Goal: Task Accomplishment & Management: Manage account settings

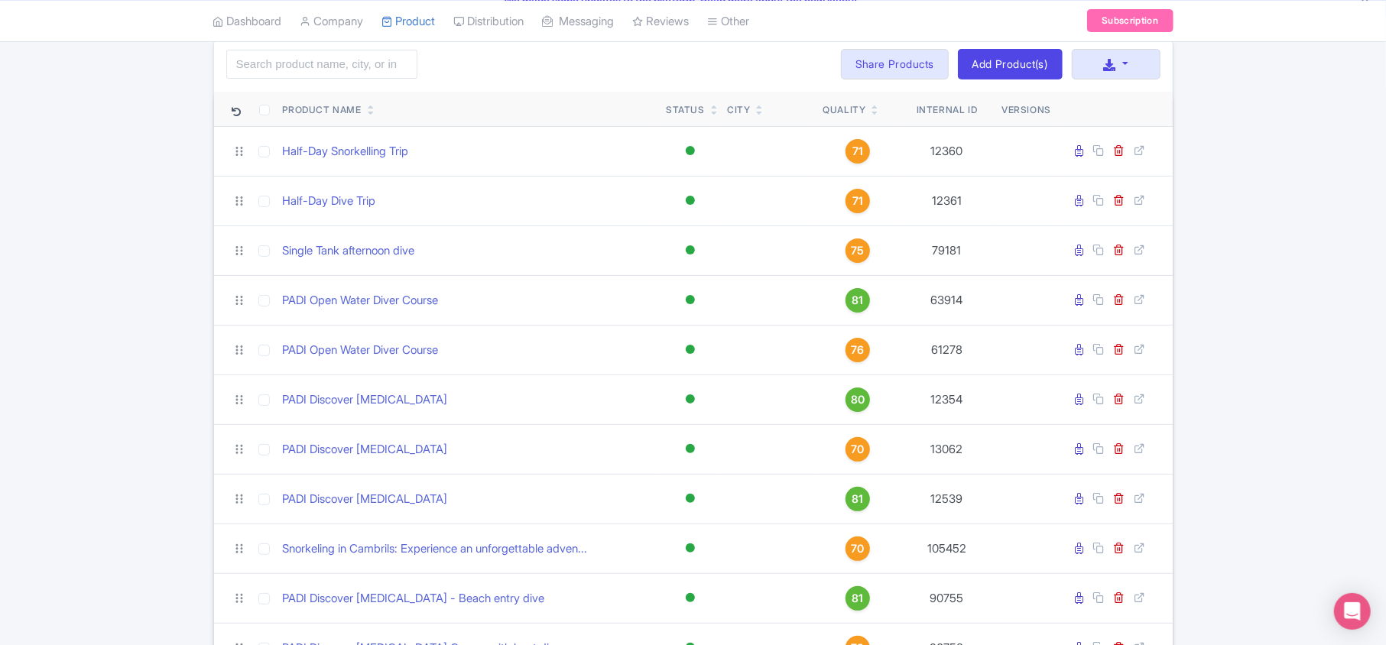
scroll to position [63, 0]
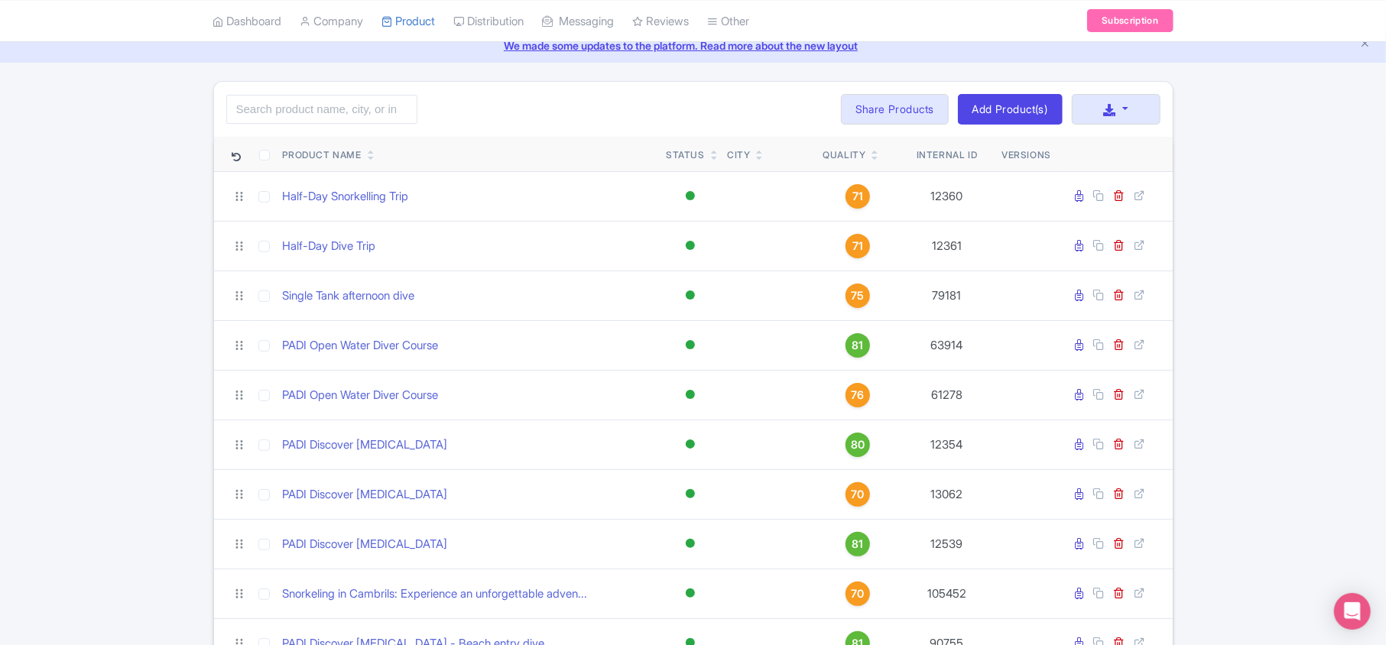
click at [873, 162] on icon at bounding box center [875, 158] width 7 height 9
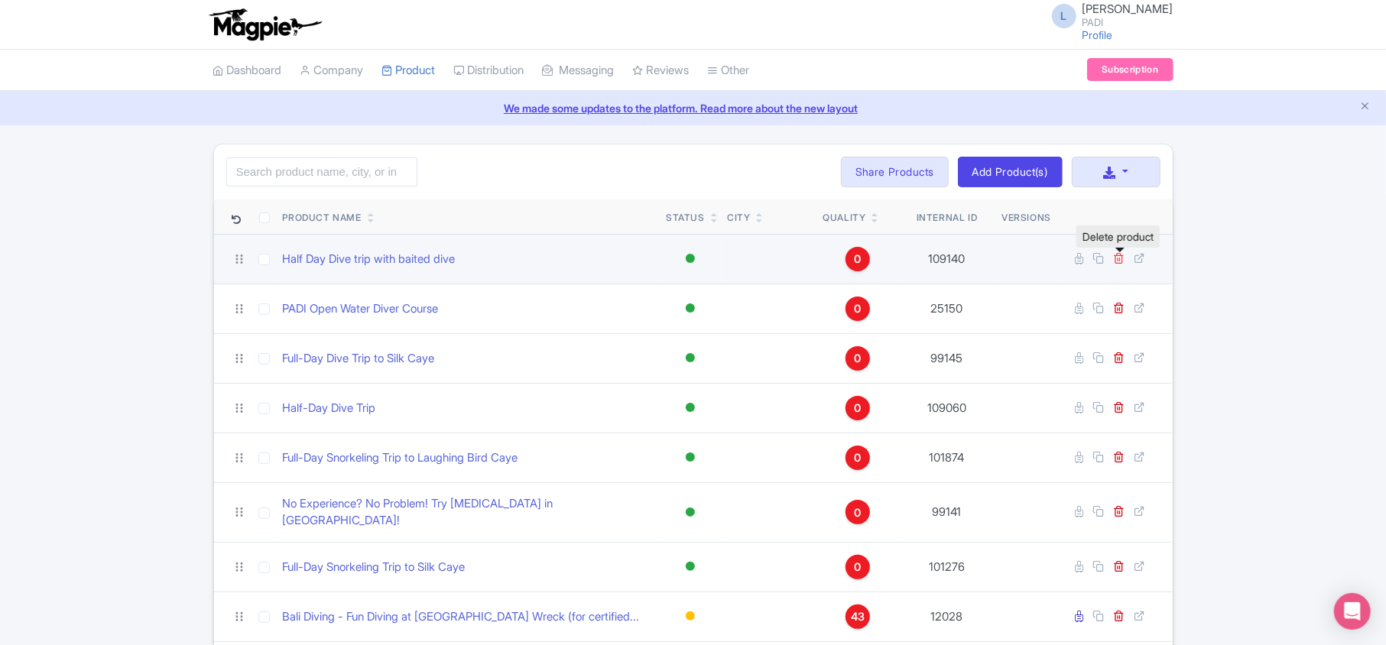
click at [1120, 264] on icon at bounding box center [1119, 257] width 11 height 11
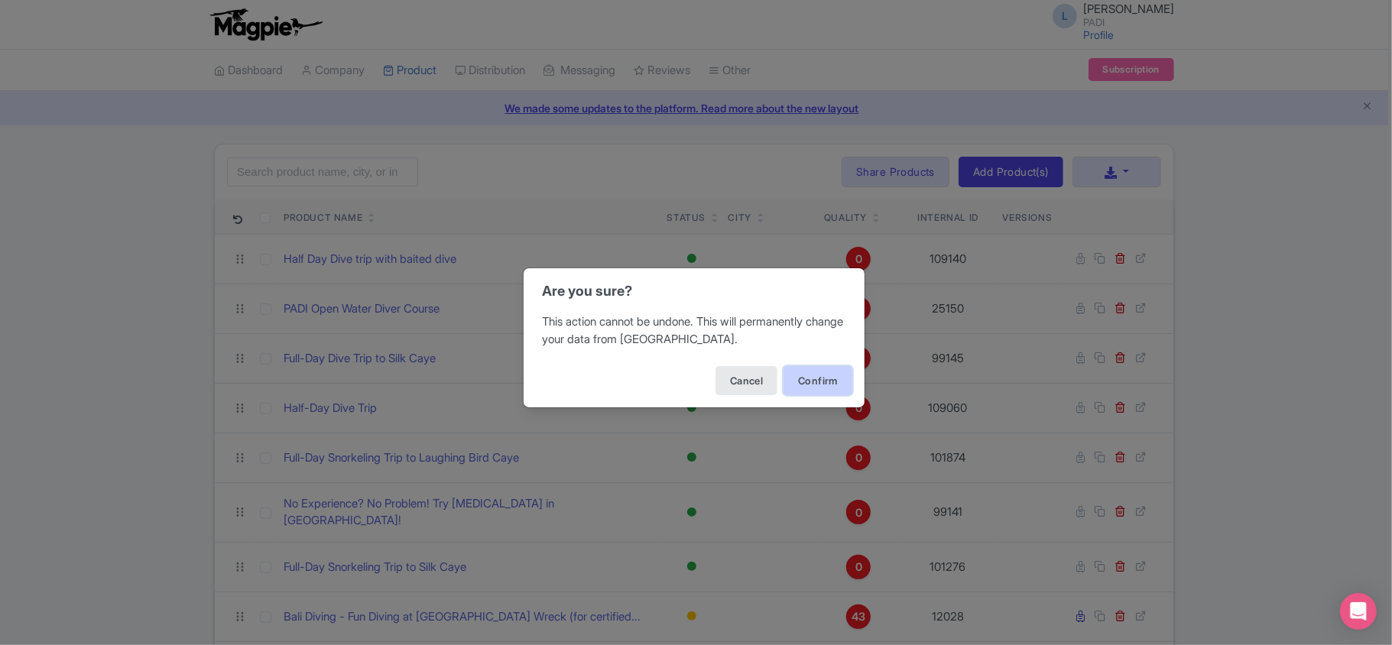
click at [798, 386] on button "Confirm" at bounding box center [818, 380] width 69 height 29
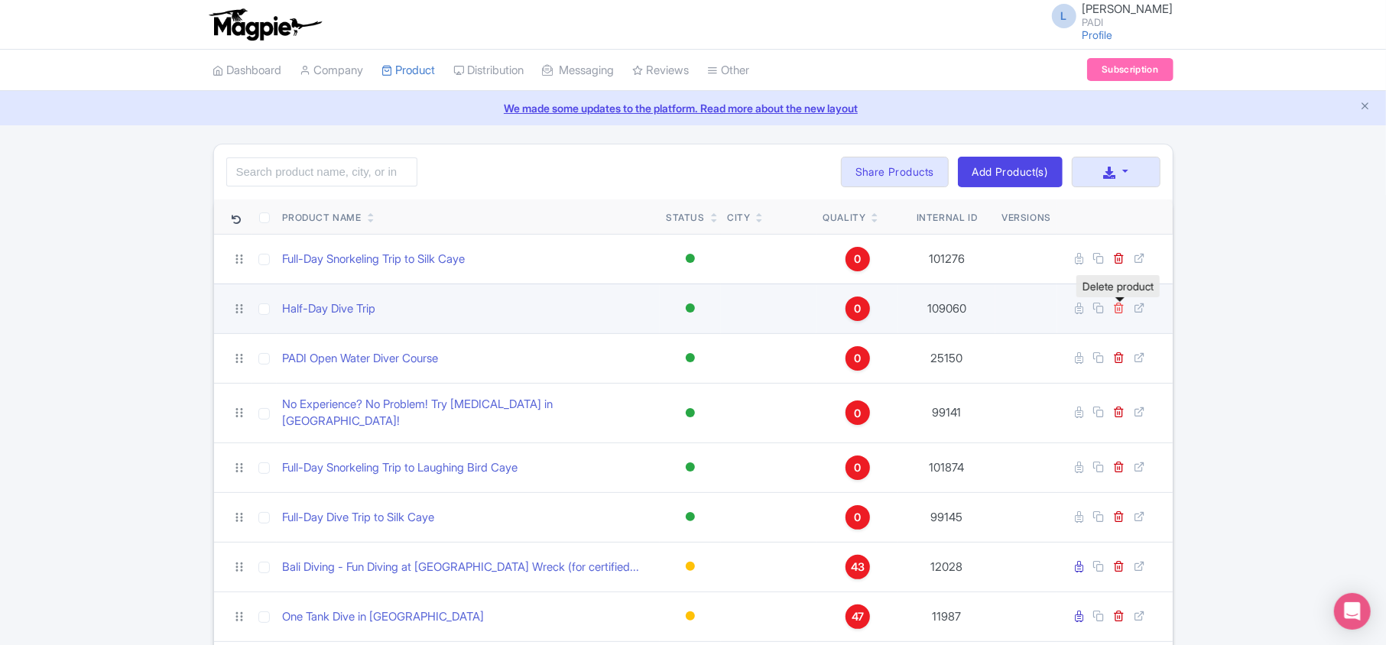
click at [1119, 310] on icon at bounding box center [1119, 307] width 11 height 11
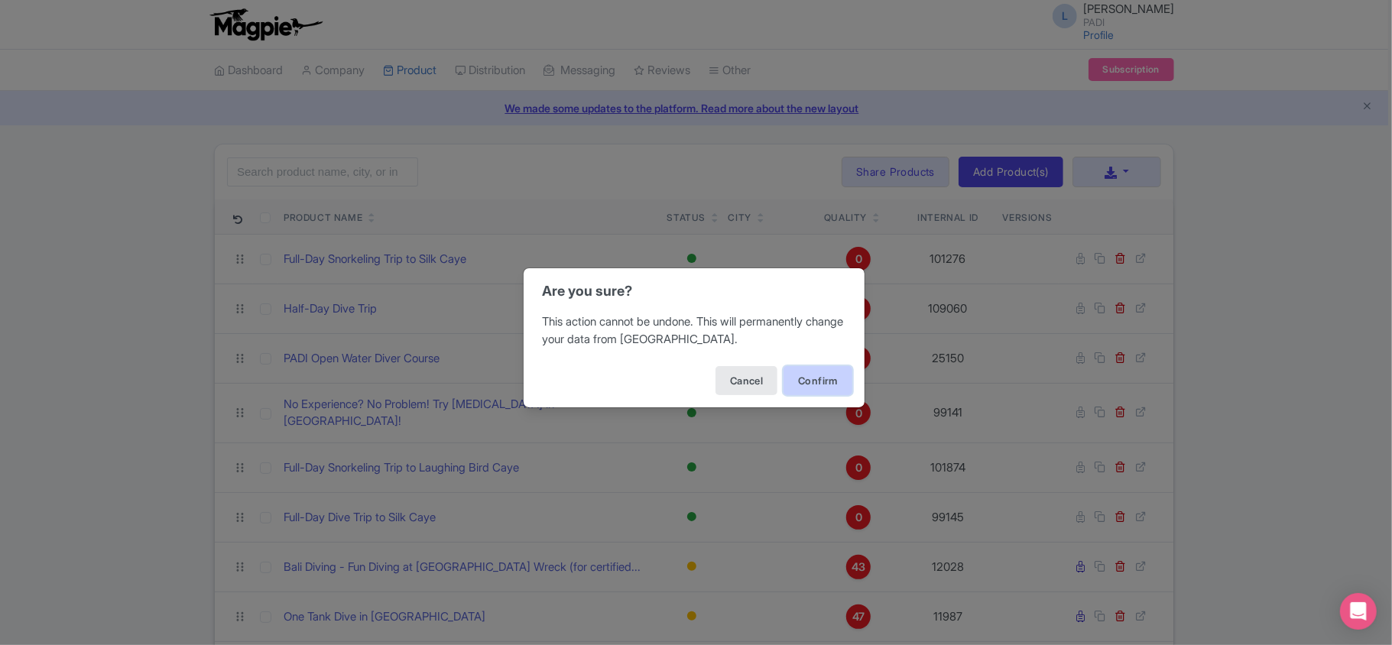
click at [813, 381] on button "Confirm" at bounding box center [818, 380] width 69 height 29
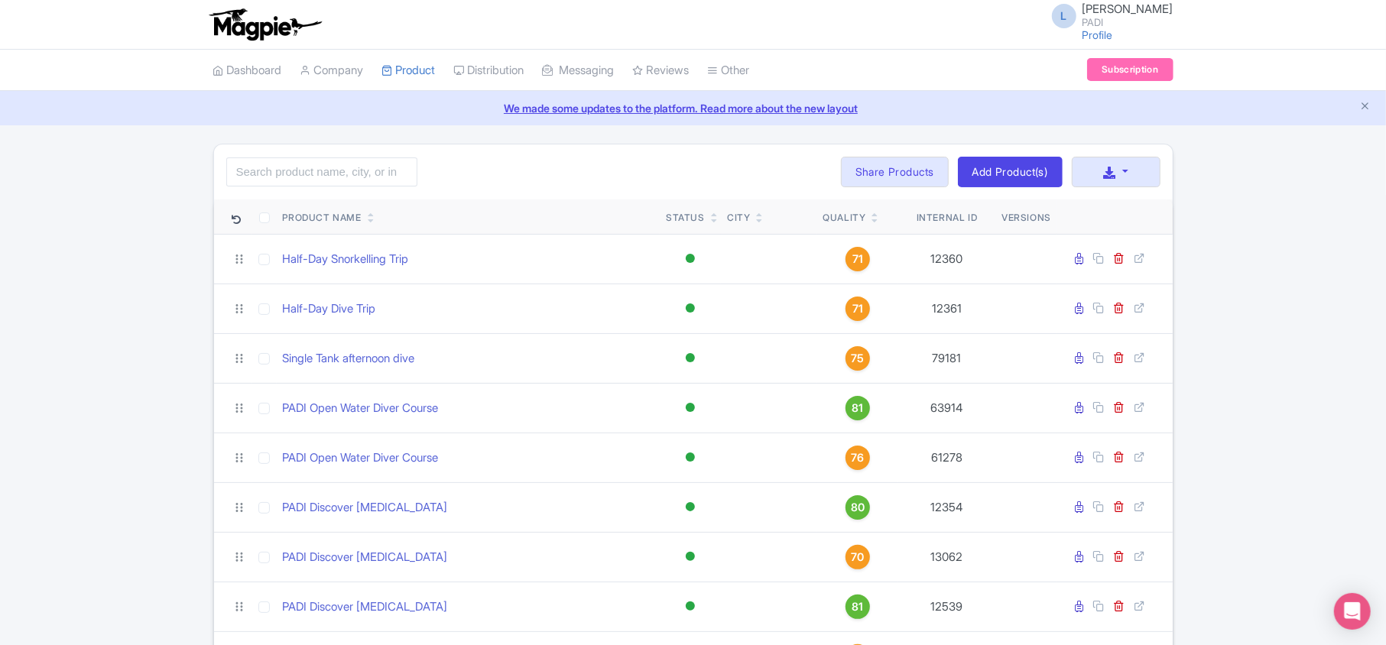
click at [878, 226] on link at bounding box center [875, 220] width 7 height 12
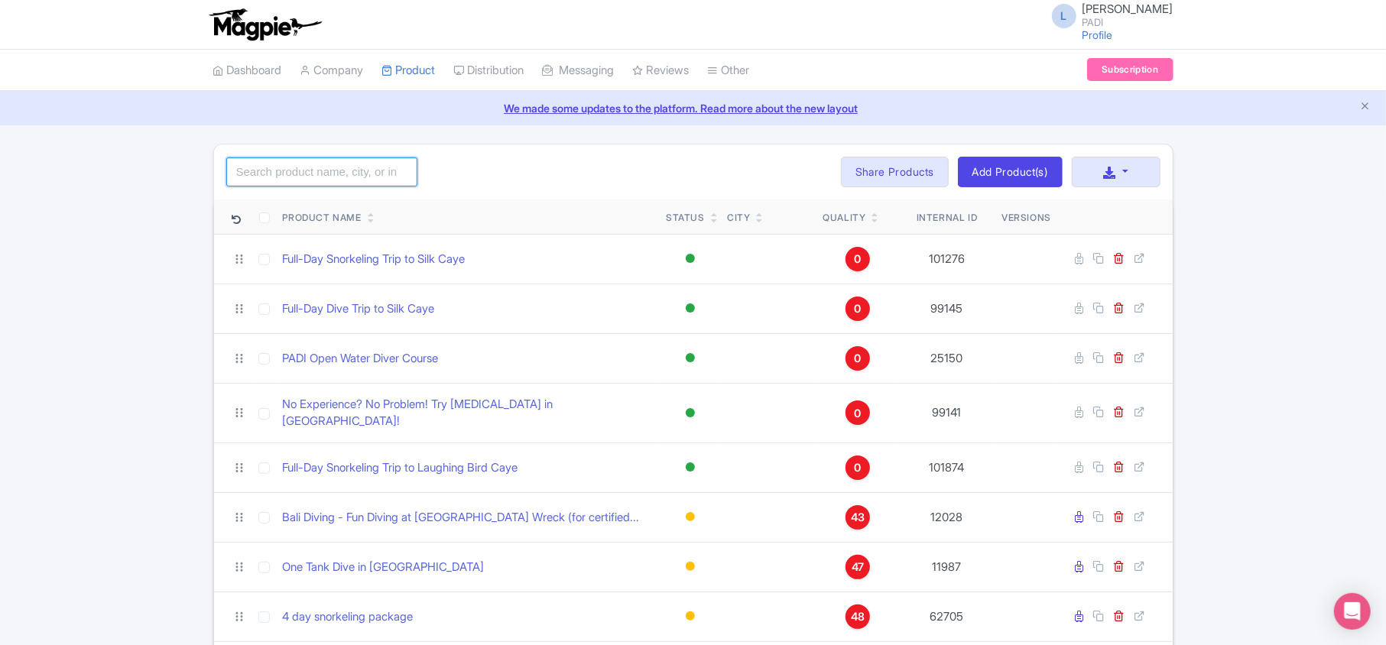
click at [318, 174] on input "search" at bounding box center [321, 171] width 191 height 29
paste input "107702"
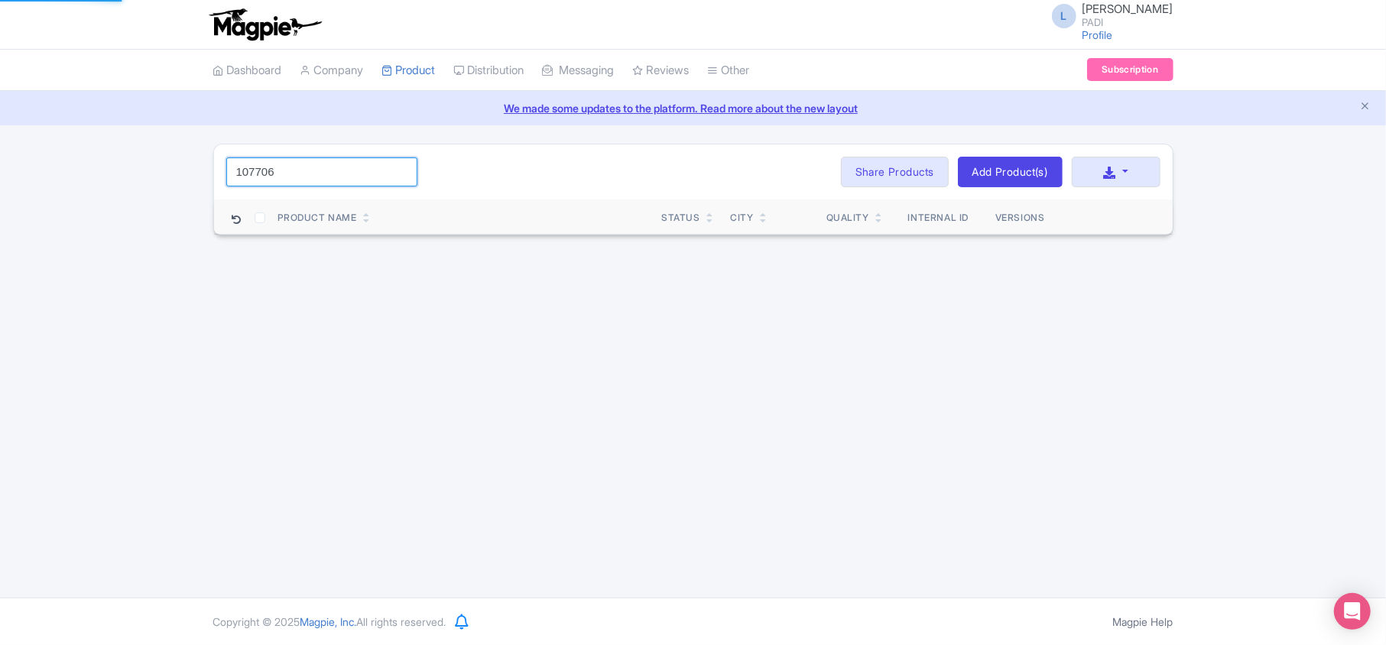
type input "107706"
click button "Search" at bounding box center [0, 0] width 0 height 0
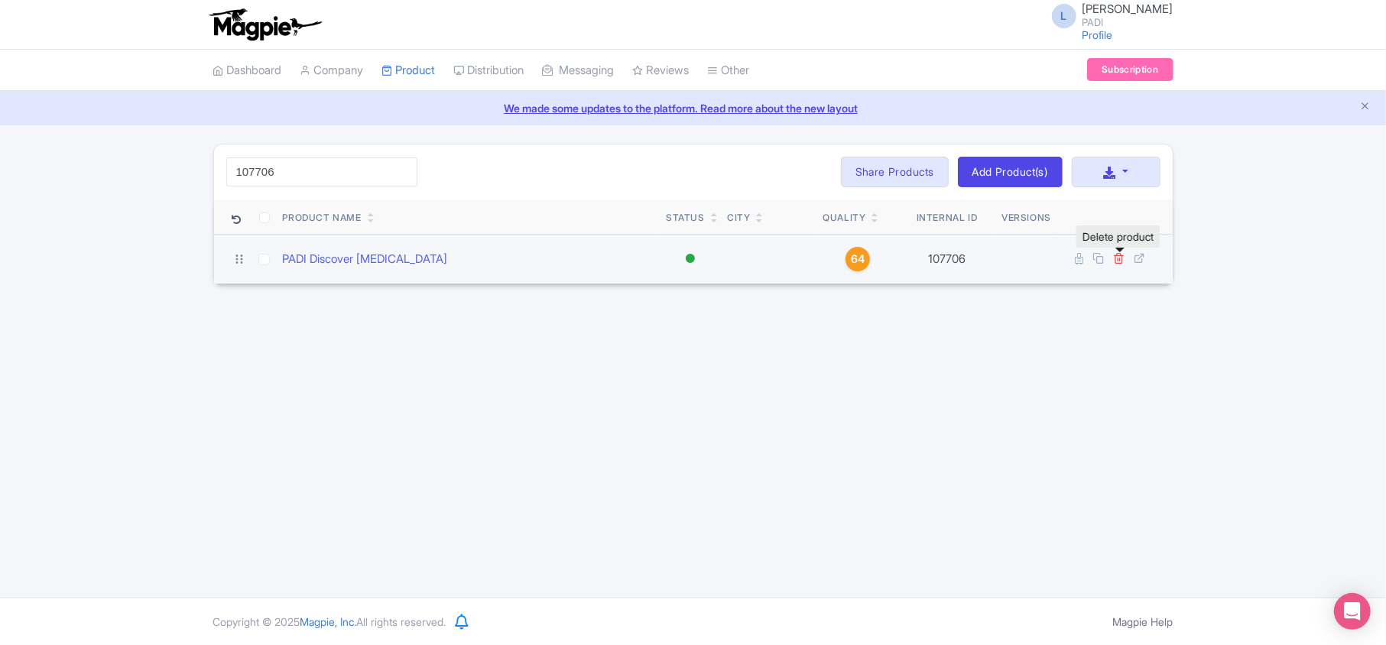
click at [1120, 260] on icon at bounding box center [1119, 257] width 11 height 11
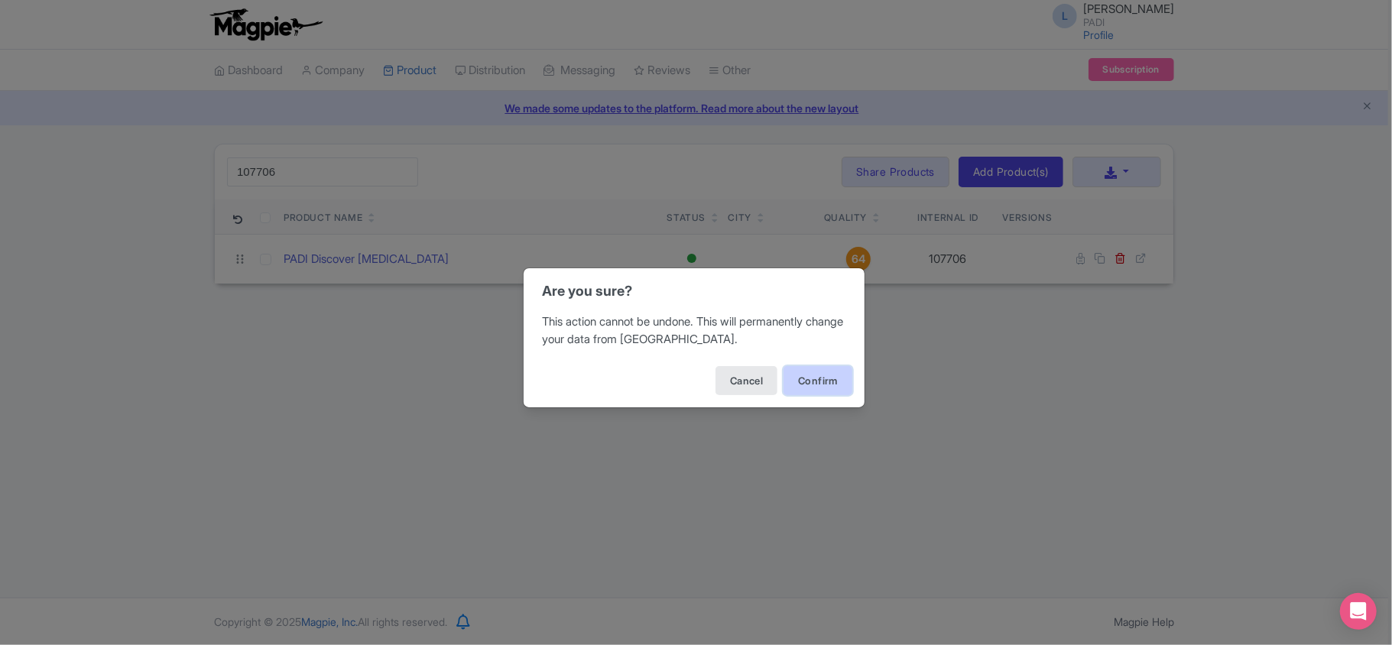
click at [806, 378] on button "Confirm" at bounding box center [818, 380] width 69 height 29
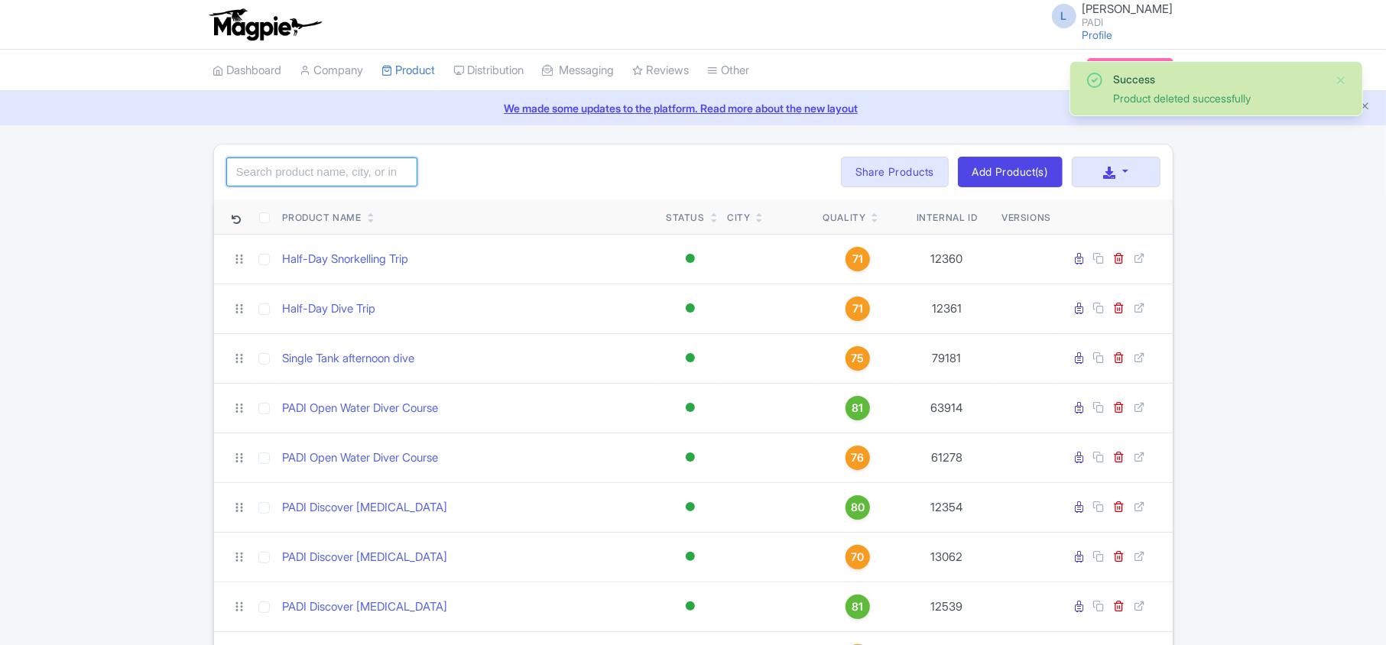
click at [331, 181] on input "search" at bounding box center [321, 171] width 191 height 29
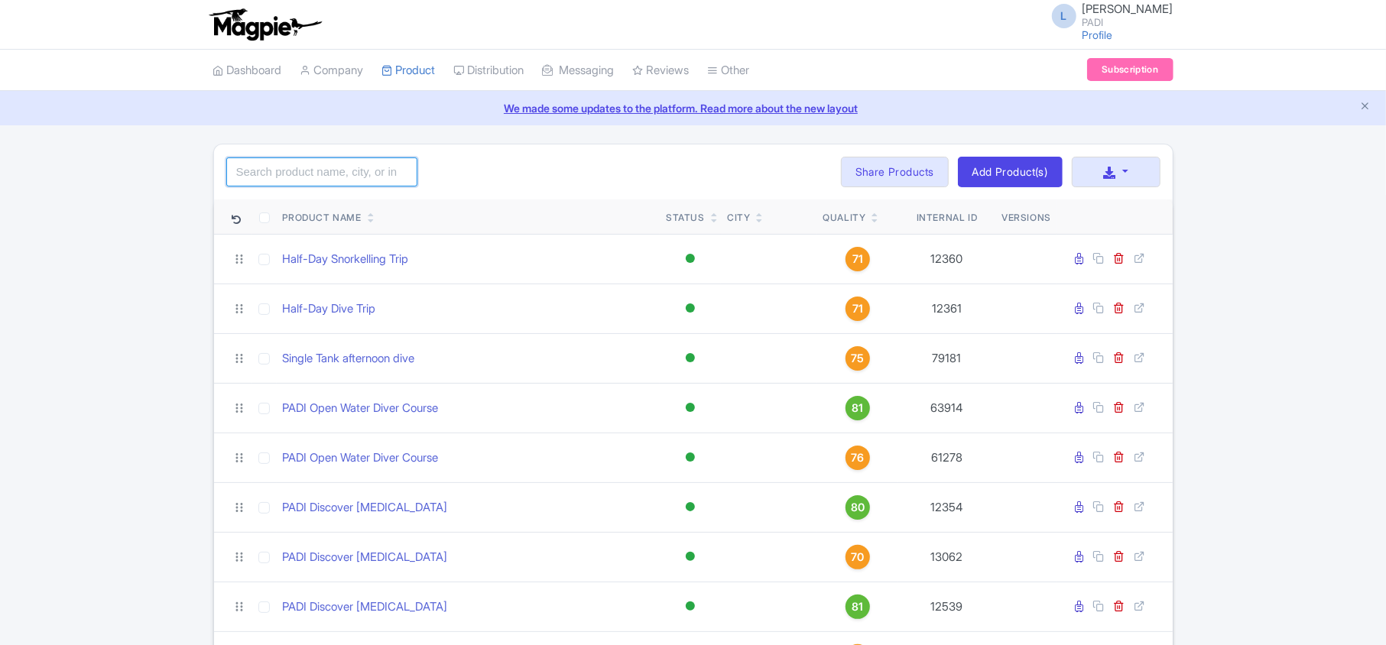
paste input "109140"
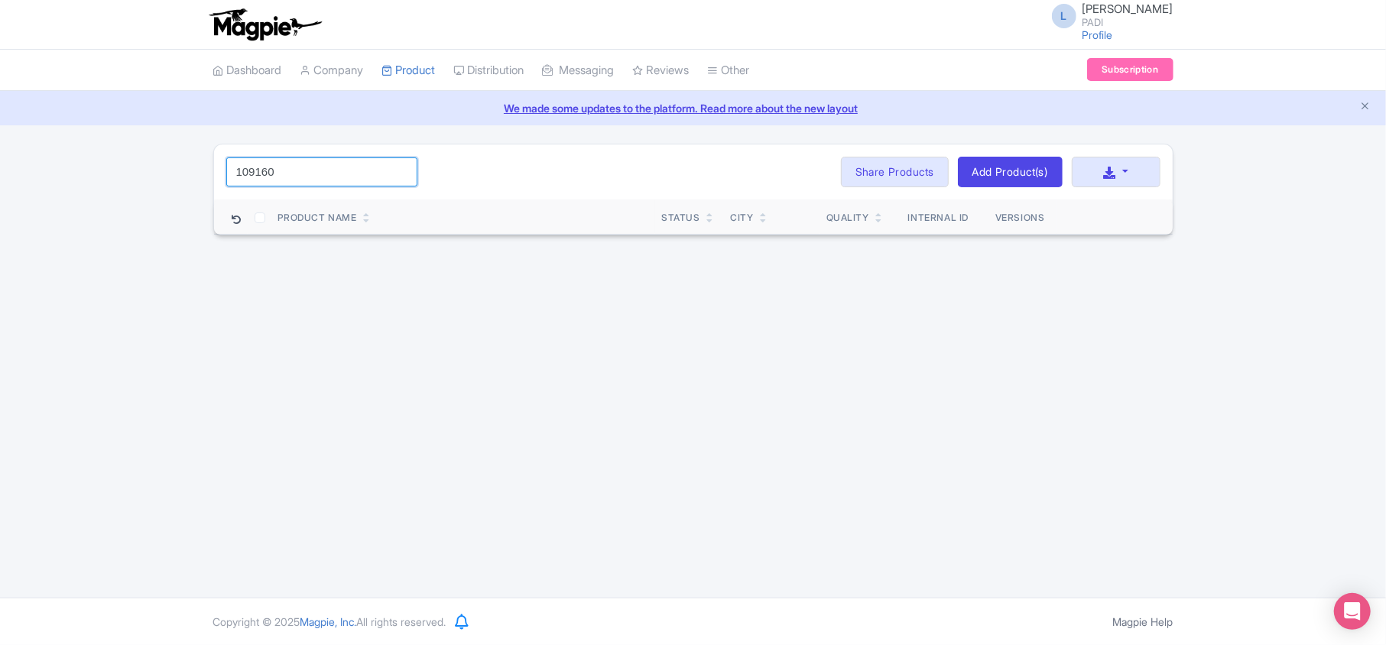
drag, startPoint x: 346, startPoint y: 180, endPoint x: 160, endPoint y: 177, distance: 185.8
click at [160, 177] on div "Success Product deleted successfully 109160 Search Bulk Actions Delete Add to C…" at bounding box center [693, 190] width 1386 height 92
paste input "99052"
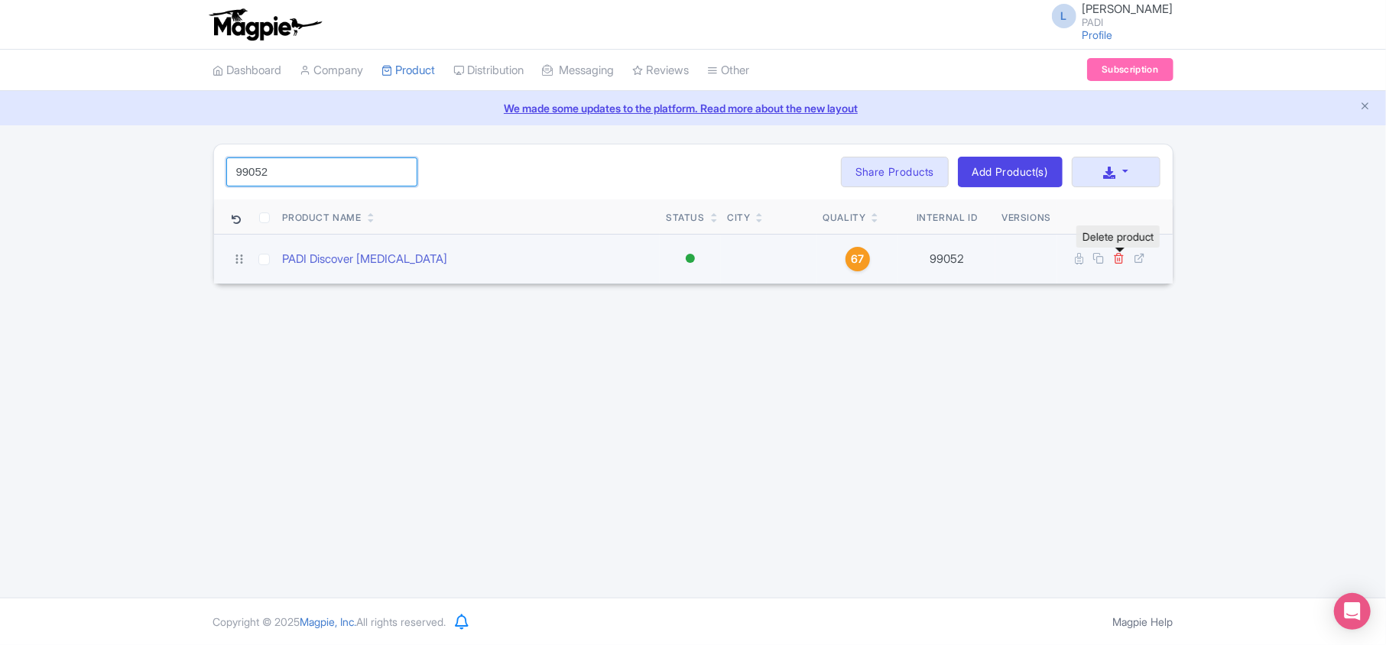
type input "99052"
click at [1119, 260] on icon at bounding box center [1119, 257] width 11 height 11
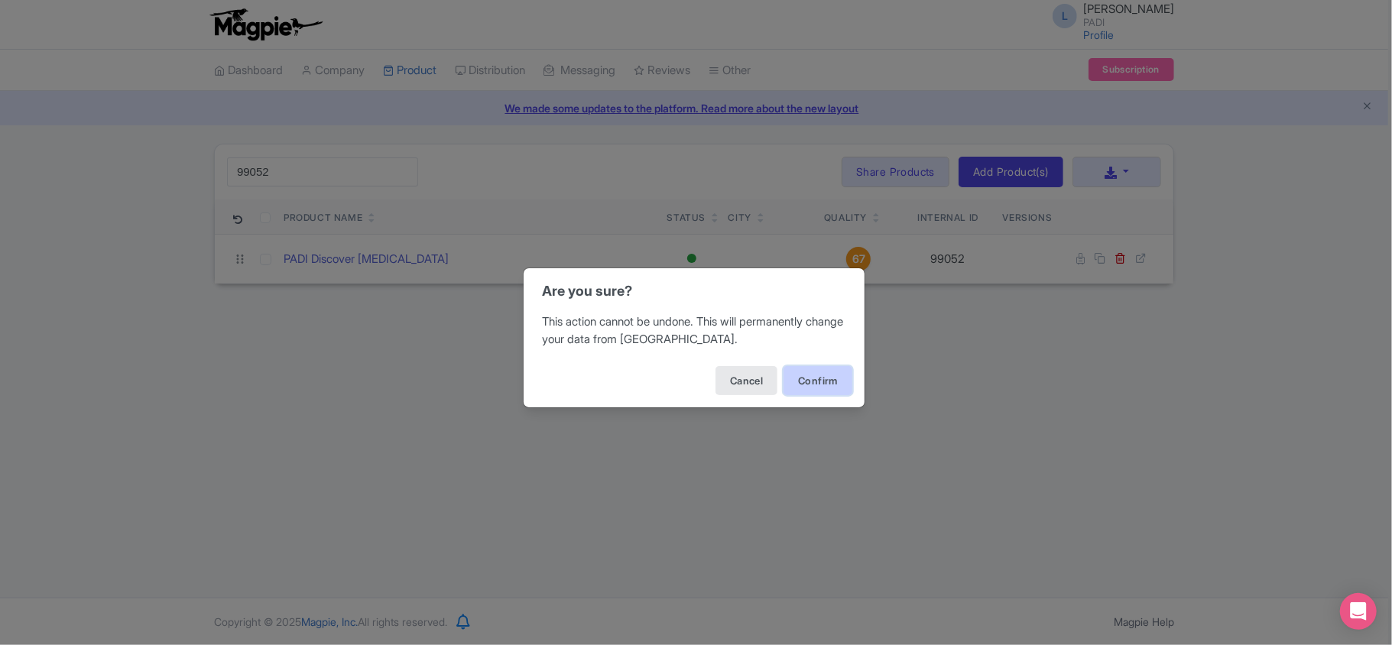
click at [813, 373] on button "Confirm" at bounding box center [818, 380] width 69 height 29
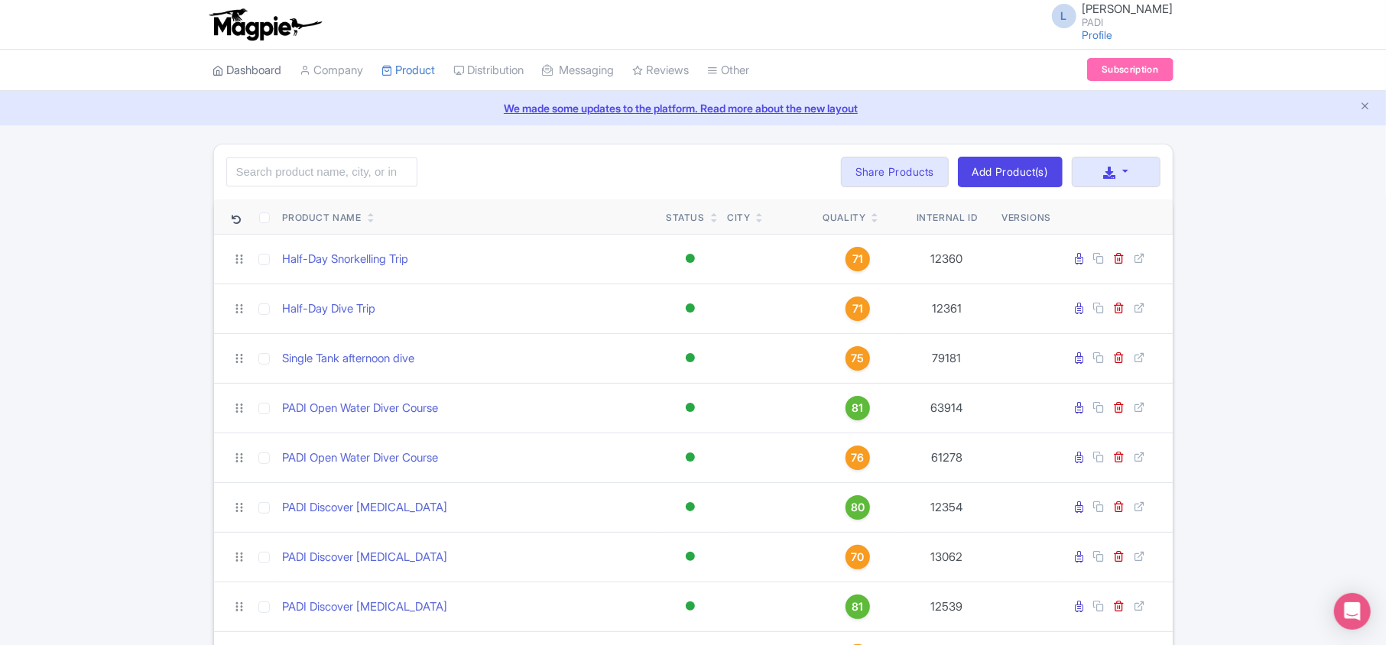
click at [242, 75] on link "Dashboard" at bounding box center [247, 71] width 69 height 42
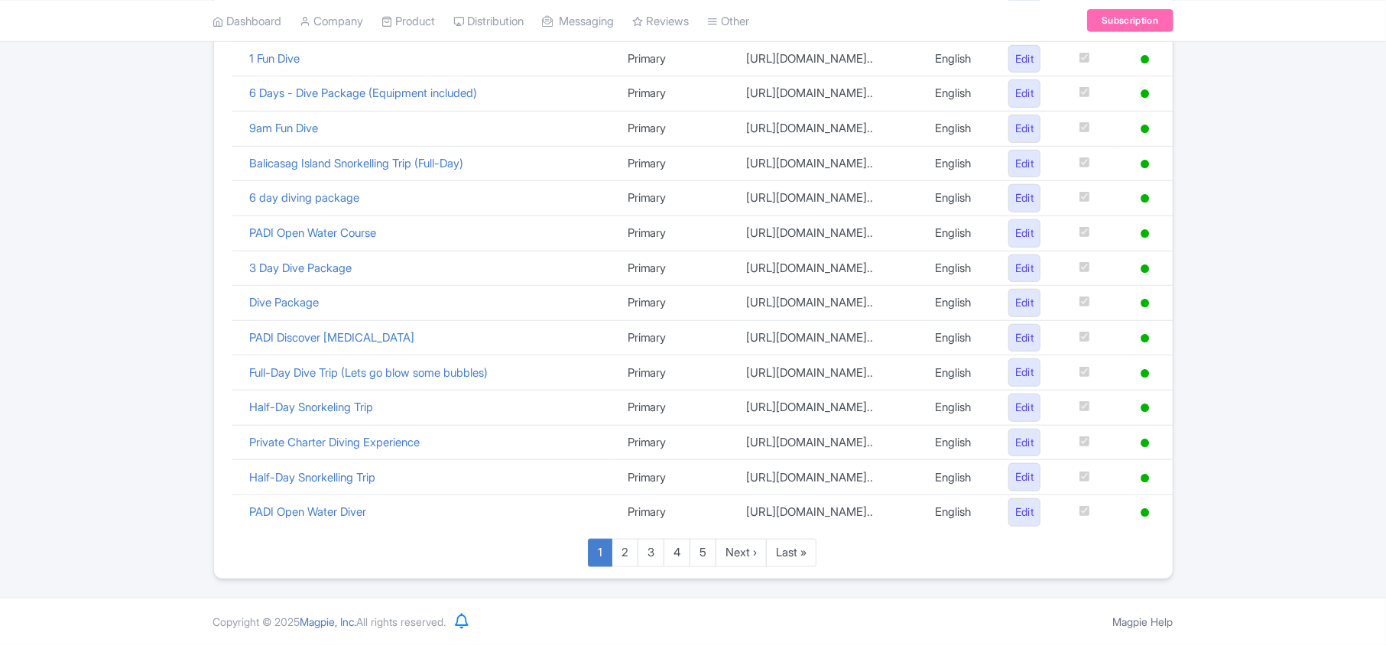
scroll to position [1117, 0]
click at [786, 554] on link "Last »" at bounding box center [791, 553] width 50 height 28
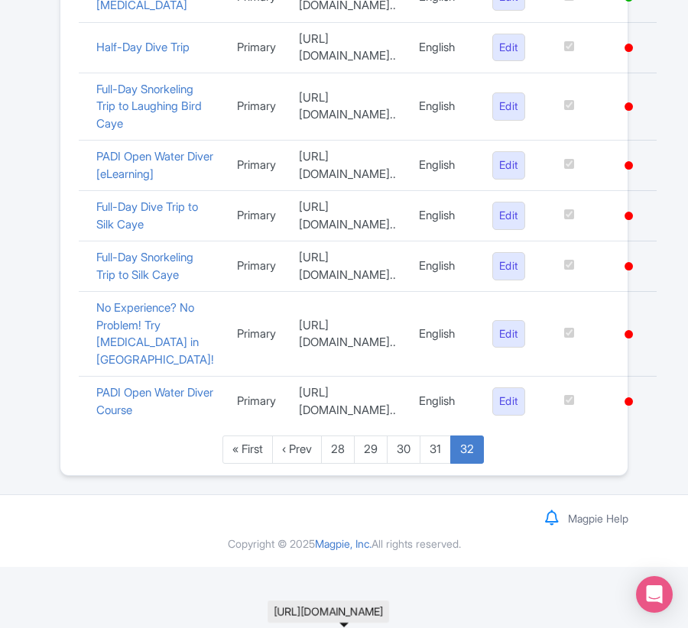
scroll to position [1071, 0]
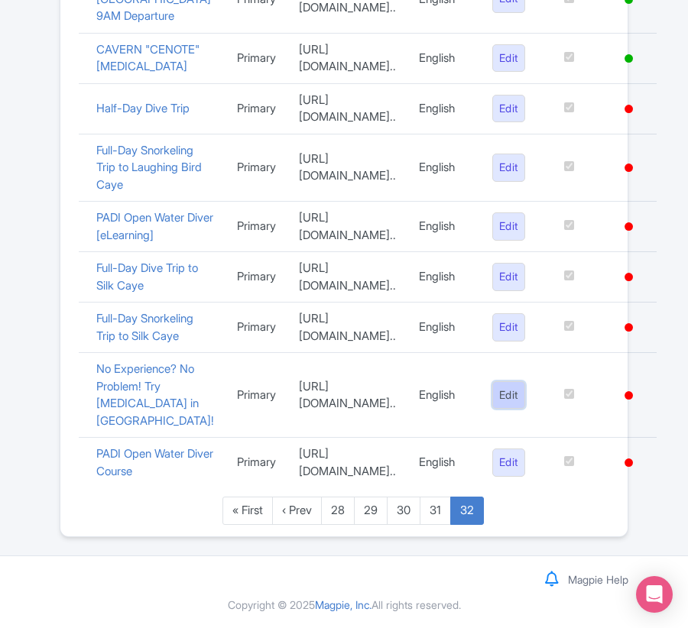
click at [525, 381] on link "Edit" at bounding box center [508, 395] width 33 height 28
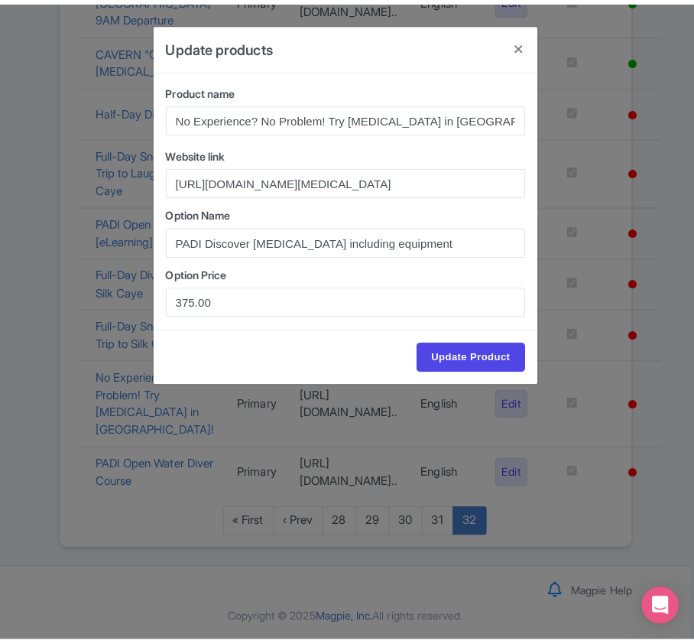
scroll to position [1056, 0]
